Goal: Use online tool/utility: Utilize a website feature to perform a specific function

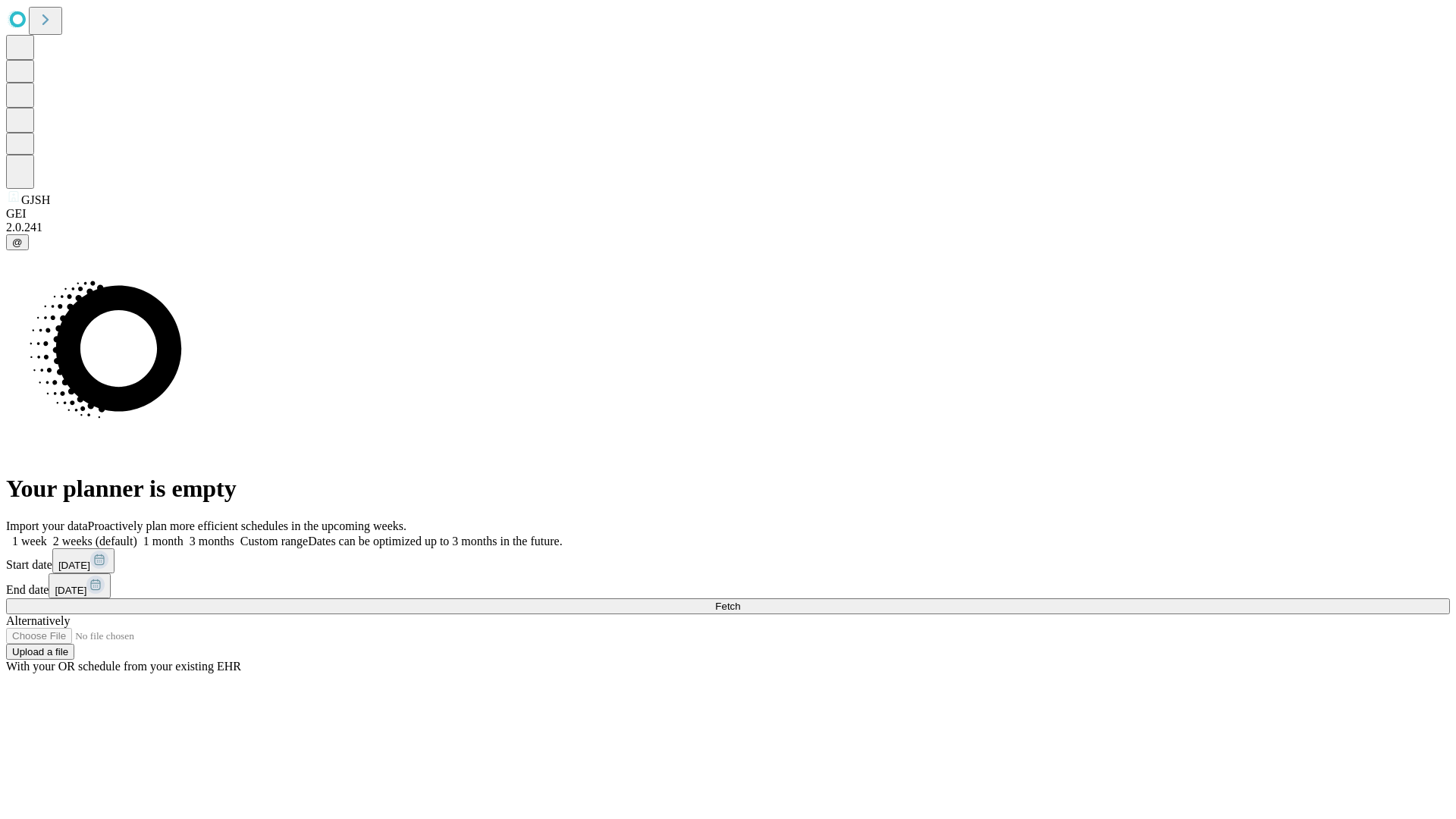
click at [740, 601] on span "Fetch" at bounding box center [728, 607] width 25 height 12
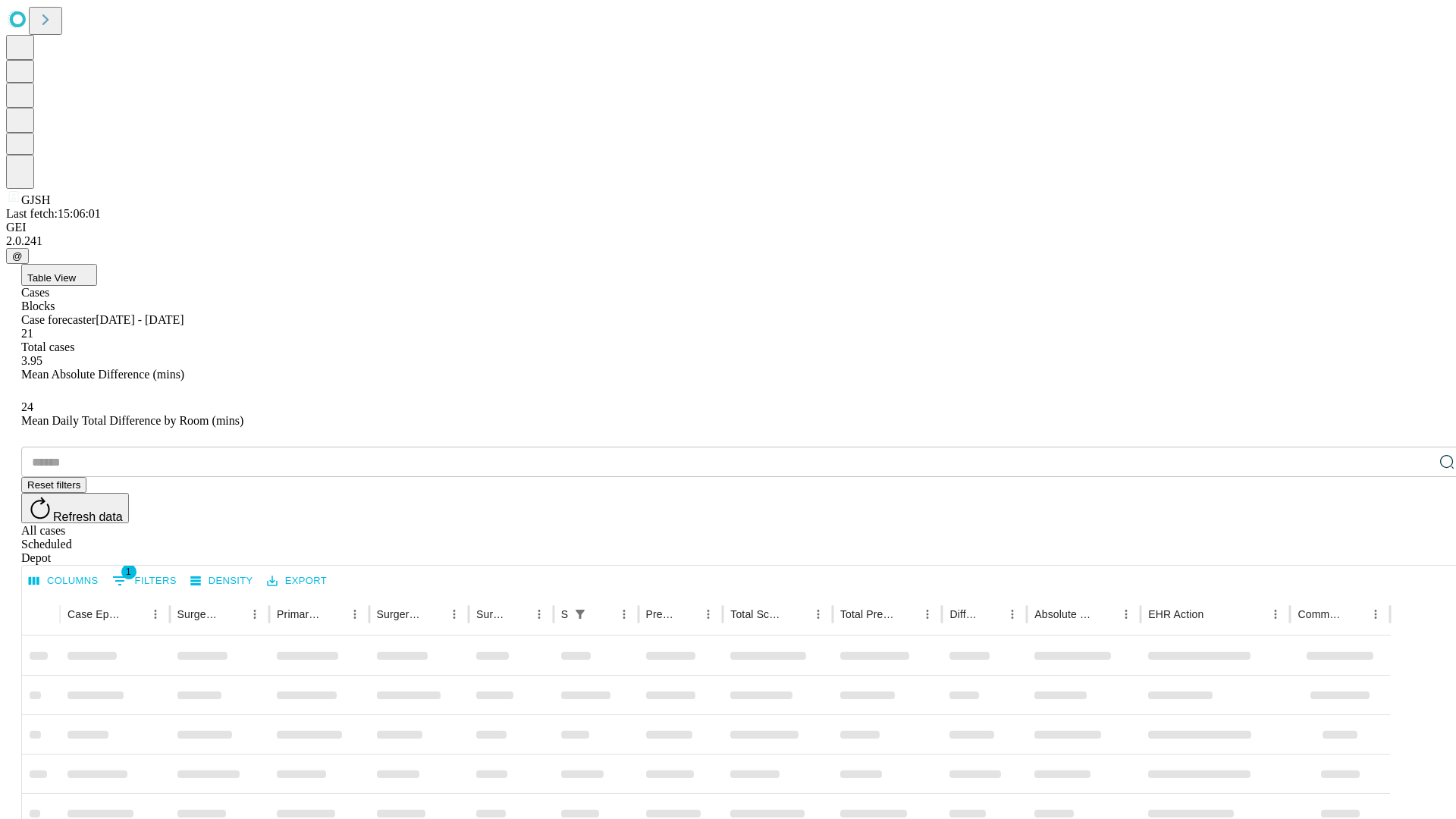
click at [76, 272] on span "Table View" at bounding box center [51, 278] width 49 height 12
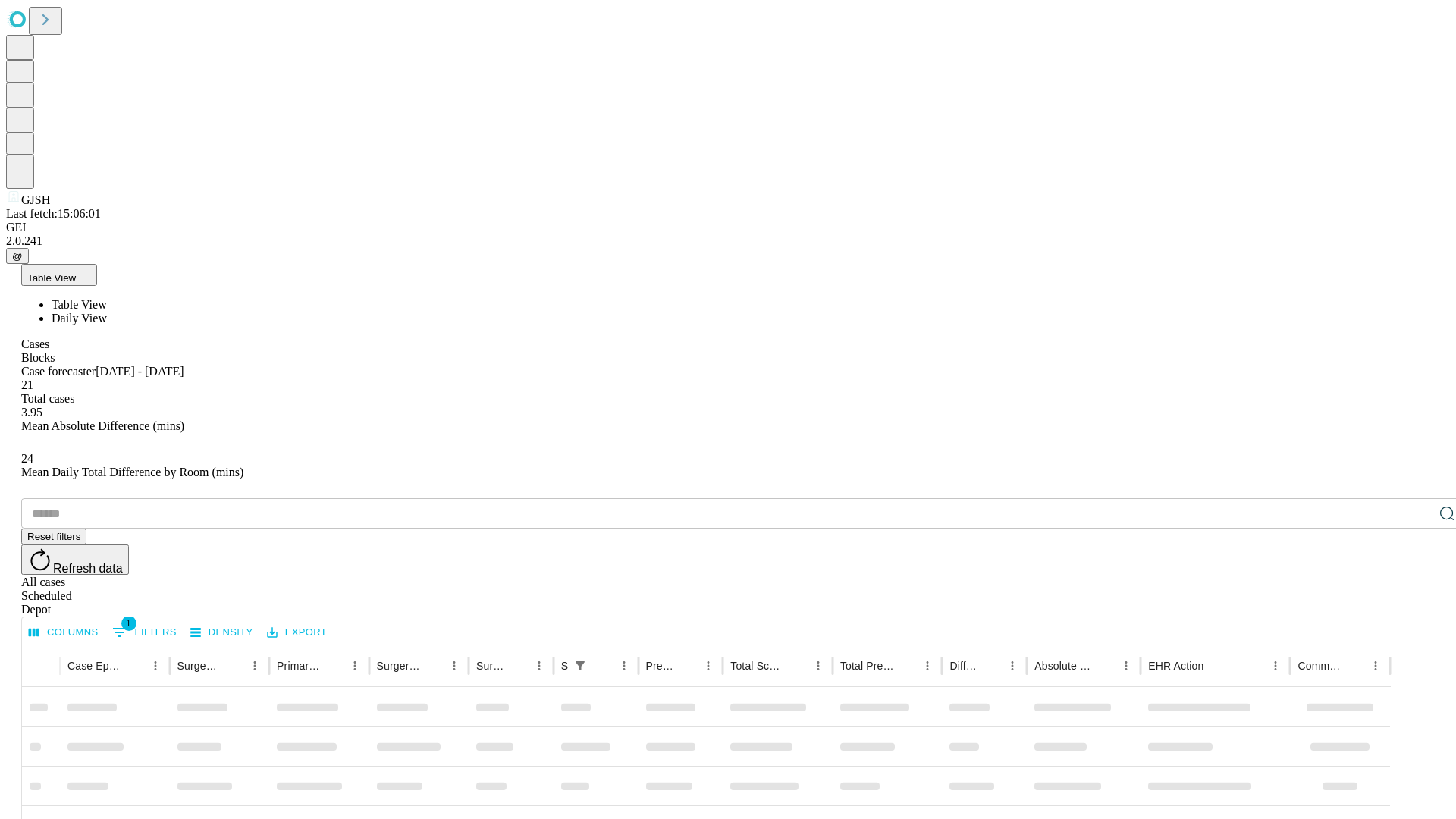
click at [107, 312] on span "Daily View" at bounding box center [79, 318] width 56 height 13
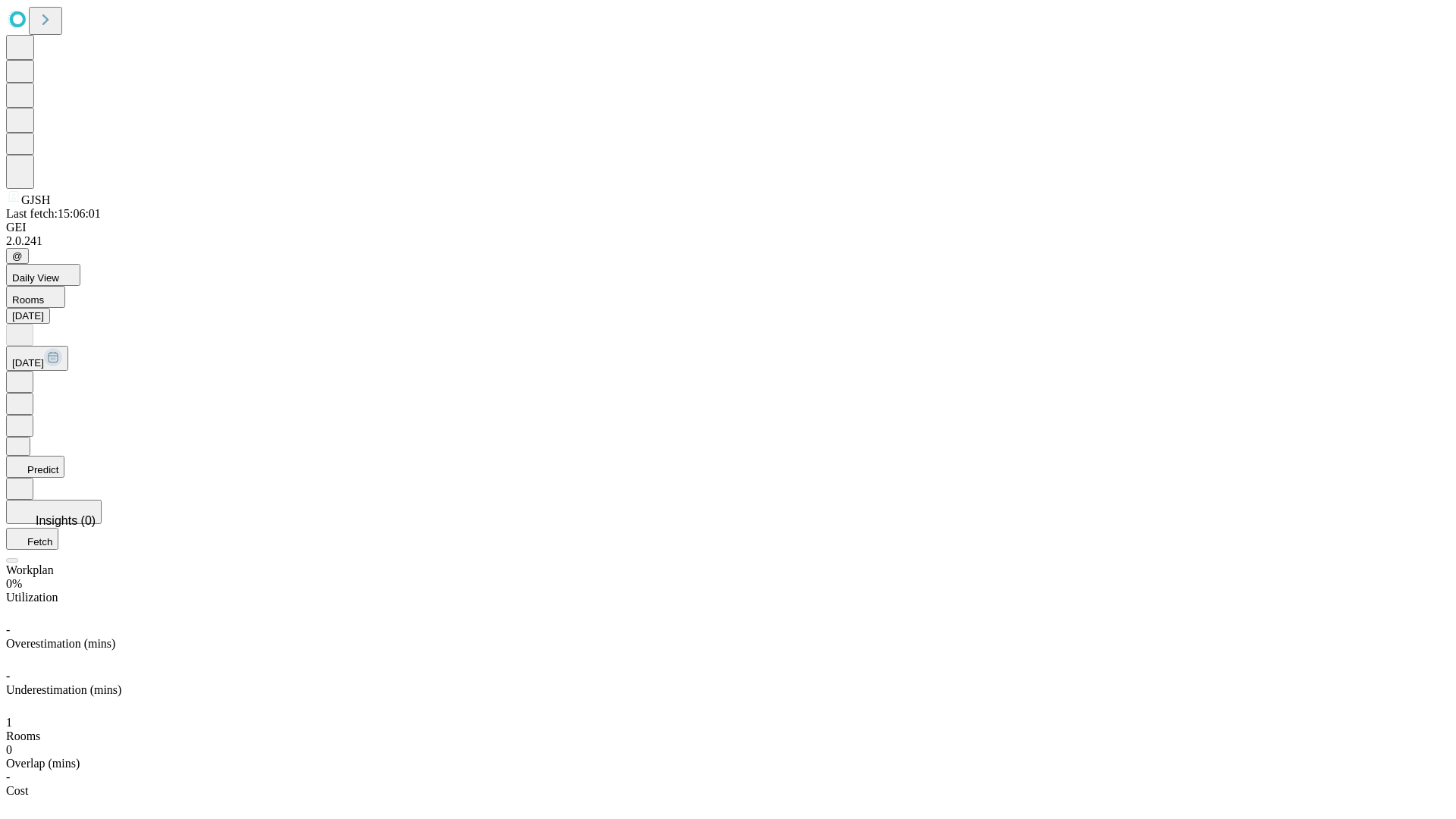
click at [65, 456] on button "Predict" at bounding box center [35, 467] width 58 height 22
